Goal: Task Accomplishment & Management: Complete application form

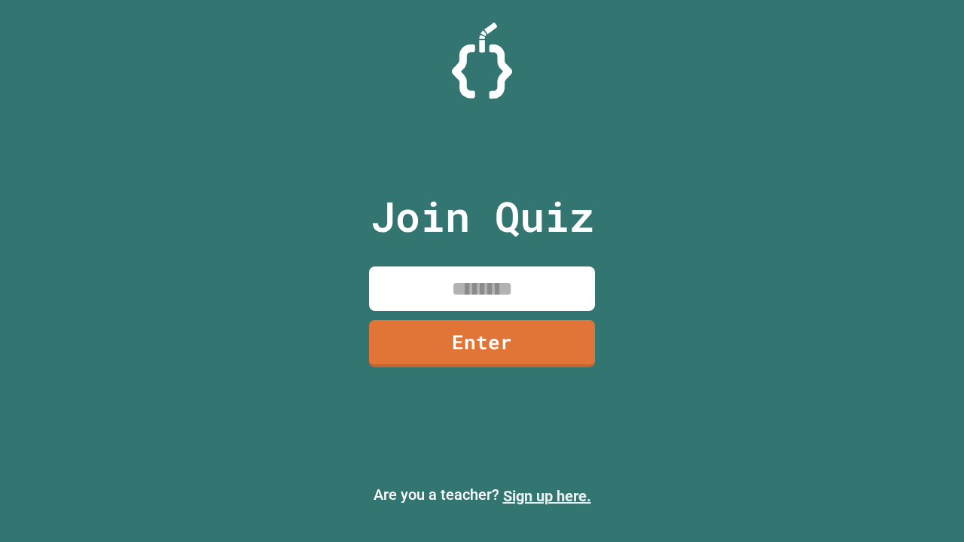
click at [547, 496] on link "Sign up here." at bounding box center [547, 496] width 88 height 18
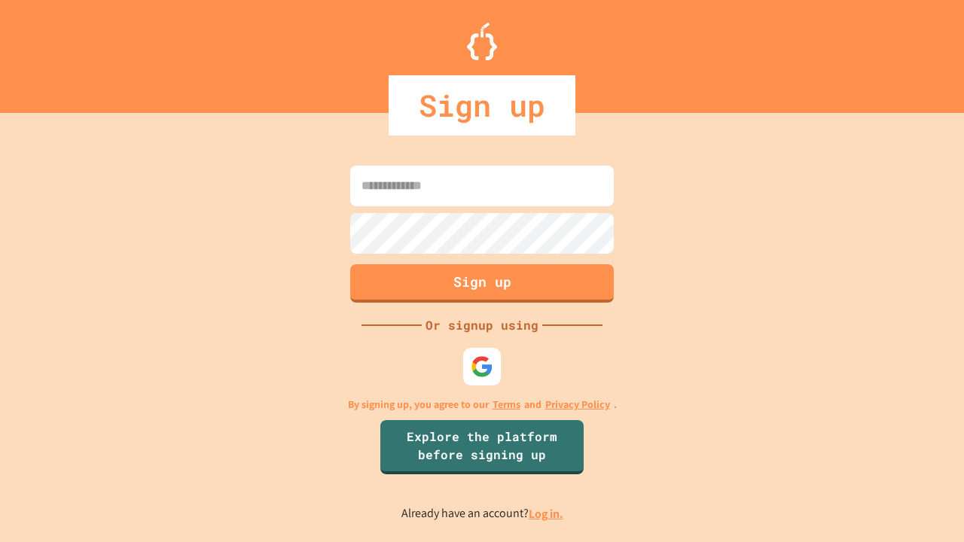
click at [547, 513] on link "Log in." at bounding box center [545, 514] width 35 height 16
